Goal: Information Seeking & Learning: Check status

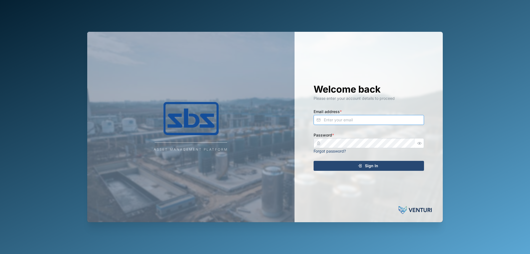
type input "[PERSON_NAME][EMAIL_ADDRESS][DOMAIN_NAME]"
click at [377, 168] on span "Sign In" at bounding box center [371, 165] width 13 height 9
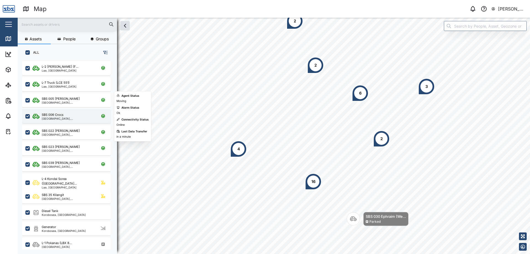
click at [63, 110] on div "SBS 006 [GEOGRAPHIC_DATA], [GEOGRAPHIC_DATA]" at bounding box center [66, 116] width 89 height 14
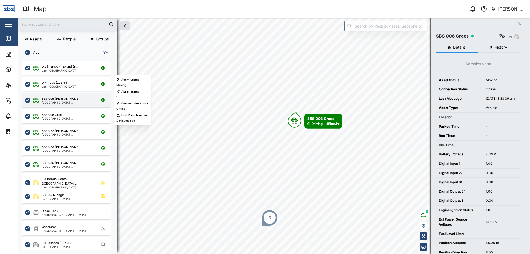
click at [70, 98] on div "SBS 005 [PERSON_NAME]" at bounding box center [61, 98] width 38 height 5
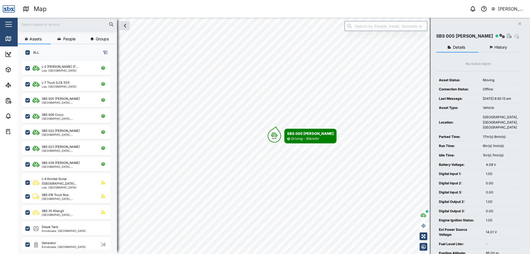
drag, startPoint x: 498, startPoint y: 47, endPoint x: 499, endPoint y: 51, distance: 4.1
click at [499, 51] on button "History" at bounding box center [500, 48] width 42 height 10
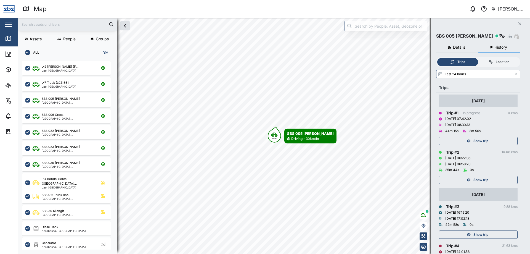
click at [501, 180] on div "Show trip" at bounding box center [478, 180] width 72 height 8
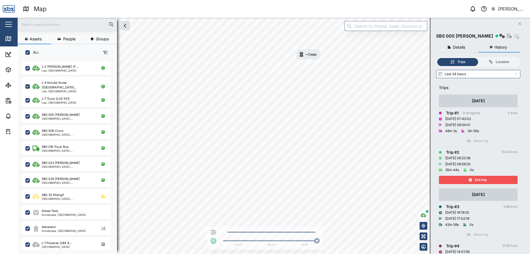
click at [478, 178] on span "Exit trip" at bounding box center [481, 180] width 12 height 8
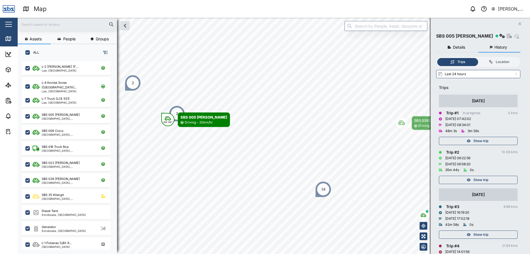
click at [484, 142] on span "Show trip" at bounding box center [481, 141] width 15 height 8
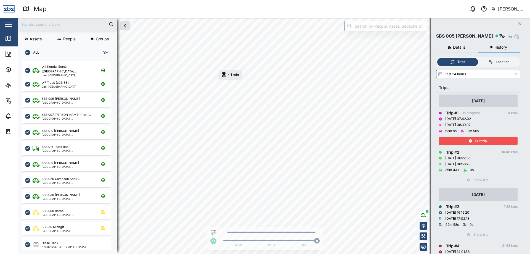
click at [486, 139] on span "Exit trip" at bounding box center [481, 141] width 12 height 8
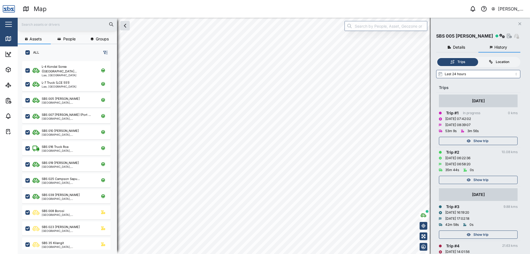
drag, startPoint x: 499, startPoint y: 63, endPoint x: 508, endPoint y: 61, distance: 9.4
click at [508, 61] on div "Location" at bounding box center [503, 61] width 14 height 5
click at [479, 58] on input "Location" at bounding box center [479, 58] width 0 height 0
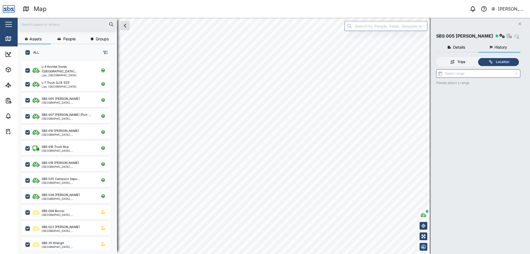
click at [457, 63] on div "Trips" at bounding box center [457, 61] width 35 height 5
click at [438, 58] on input "Trips" at bounding box center [438, 58] width 0 height 0
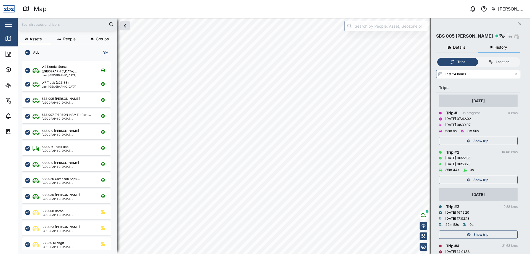
click at [521, 23] on icon "Close" at bounding box center [520, 24] width 3 height 4
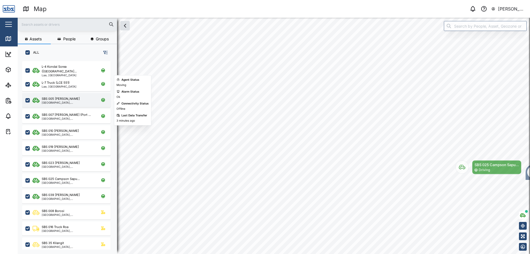
click at [66, 97] on div "SBS 005 [PERSON_NAME]" at bounding box center [61, 98] width 38 height 5
click at [64, 102] on div "[GEOGRAPHIC_DATA], [GEOGRAPHIC_DATA]" at bounding box center [68, 102] width 53 height 3
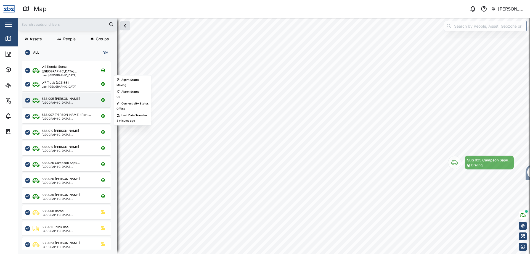
click at [85, 101] on div "SBS 005 Emmanuel [GEOGRAPHIC_DATA], [GEOGRAPHIC_DATA]" at bounding box center [70, 99] width 75 height 7
click at [65, 100] on div "SBS 005 [PERSON_NAME]" at bounding box center [61, 98] width 38 height 5
click at [64, 100] on div "SBS 005 [PERSON_NAME]" at bounding box center [61, 98] width 38 height 5
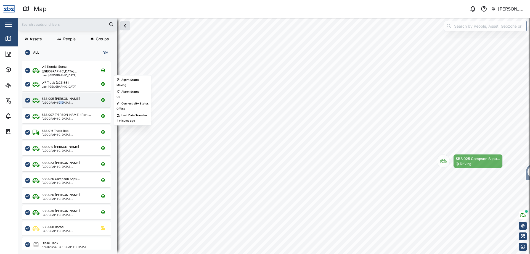
drag, startPoint x: 60, startPoint y: 102, endPoint x: 56, endPoint y: 102, distance: 3.6
click at [56, 102] on div "[GEOGRAPHIC_DATA], [GEOGRAPHIC_DATA]" at bounding box center [68, 102] width 53 height 3
click at [74, 99] on div "SBS 005 [PERSON_NAME]" at bounding box center [68, 98] width 53 height 5
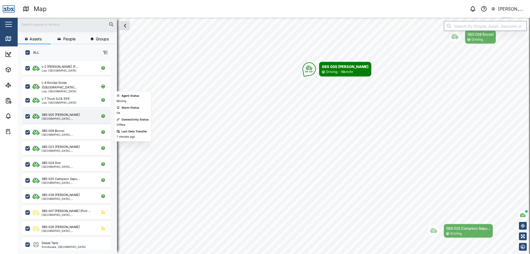
click at [62, 118] on div "[GEOGRAPHIC_DATA], [GEOGRAPHIC_DATA]" at bounding box center [68, 118] width 53 height 3
